Goal: Participate in discussion: Engage in conversation with other users on a specific topic

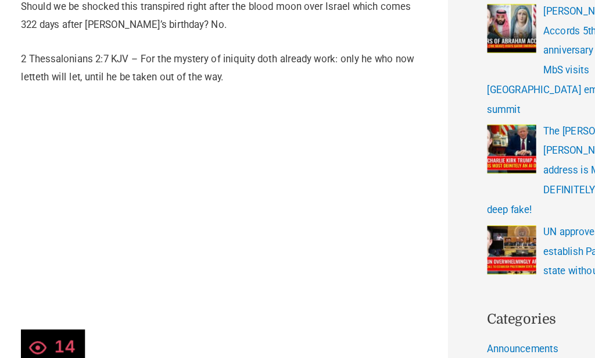
scroll to position [512, 0]
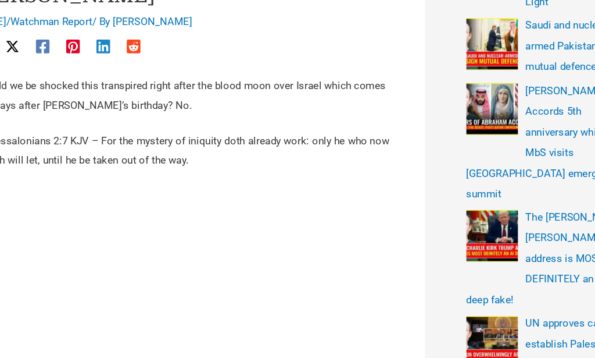
scroll to position [444, 0]
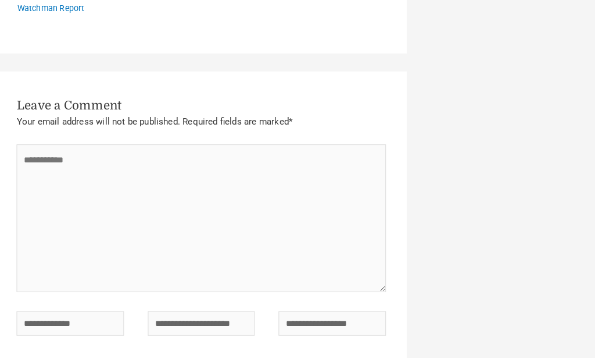
scroll to position [3060, 0]
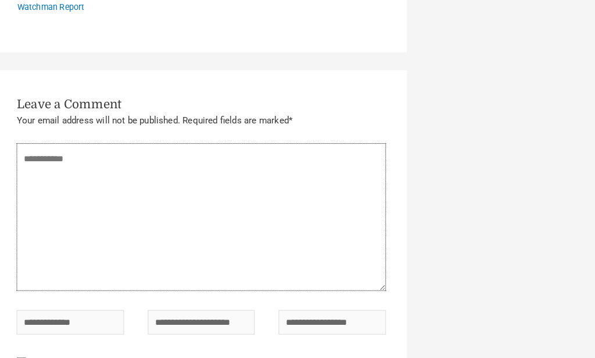
click at [46, 141] on textarea "Type here.." at bounding box center [212, 213] width 360 height 144
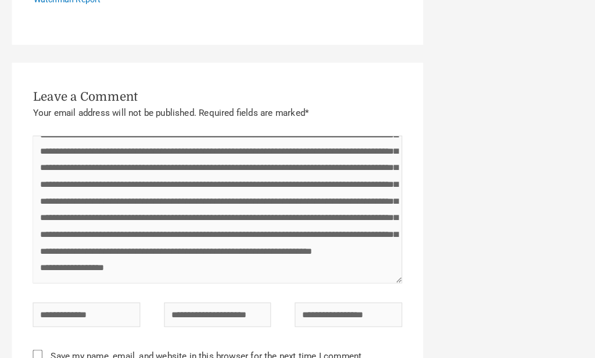
scroll to position [44, 0]
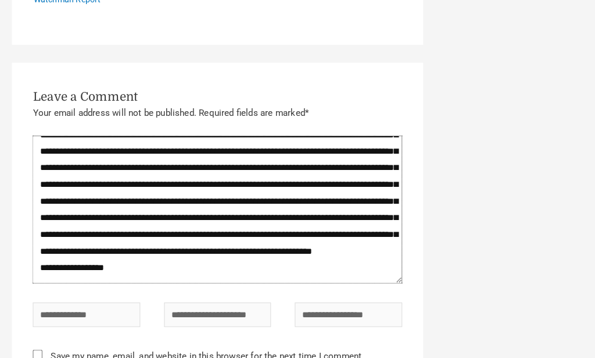
type textarea "**********"
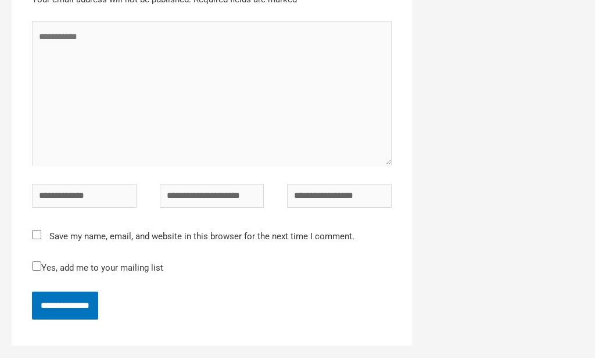
scroll to position [3619, 0]
